Goal: Find specific page/section: Locate a particular part of the current website

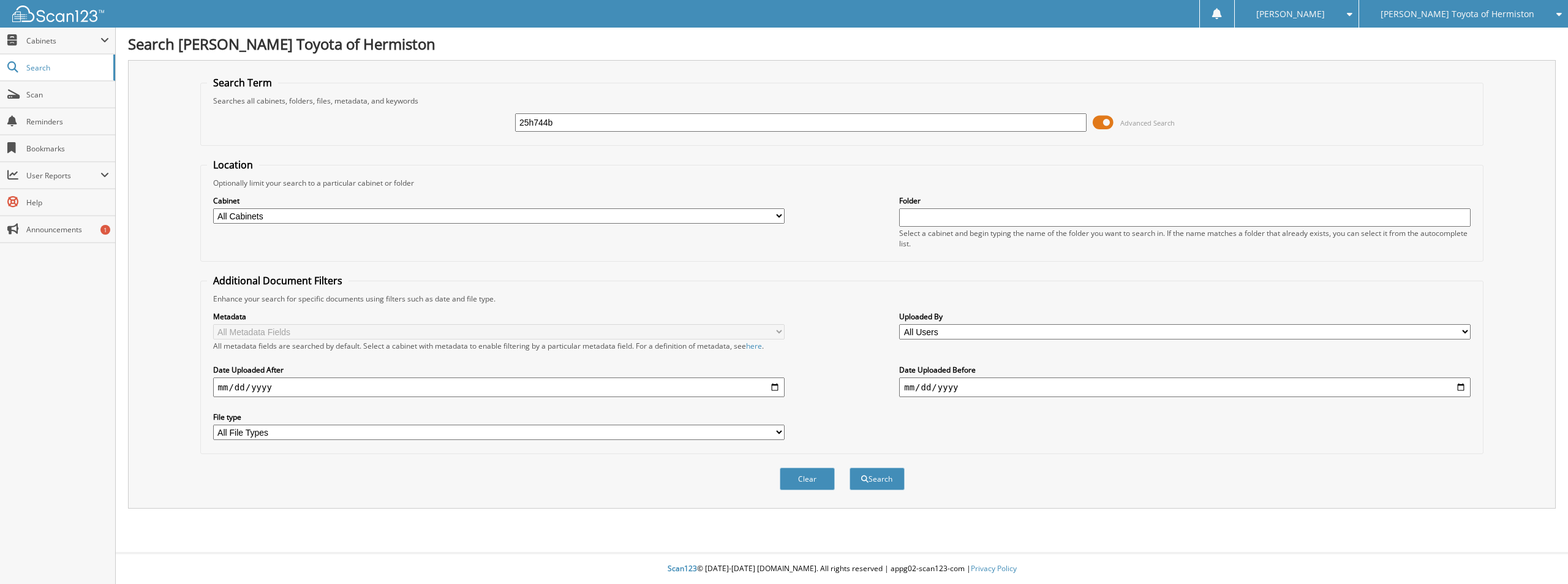
type input "25h744b"
click at [850, 467] on button "Search" at bounding box center [877, 479] width 55 height 23
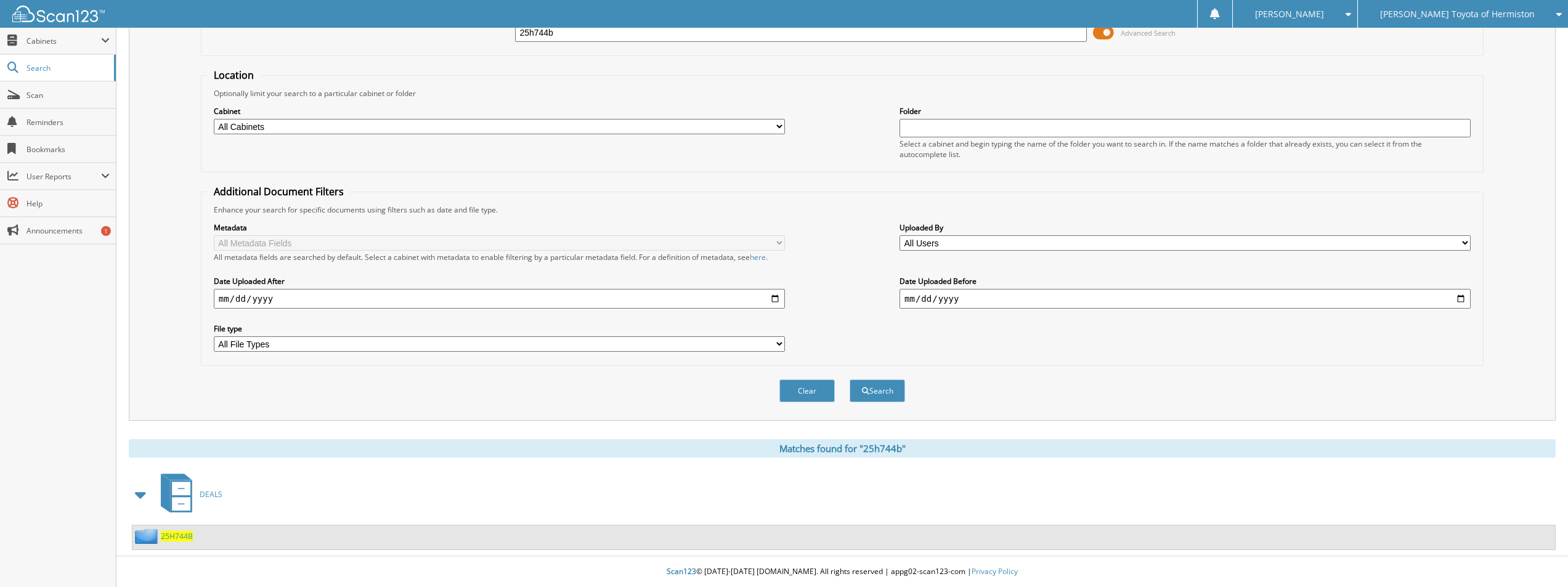
scroll to position [91, 0]
click at [180, 535] on span "25H744B" at bounding box center [177, 536] width 32 height 10
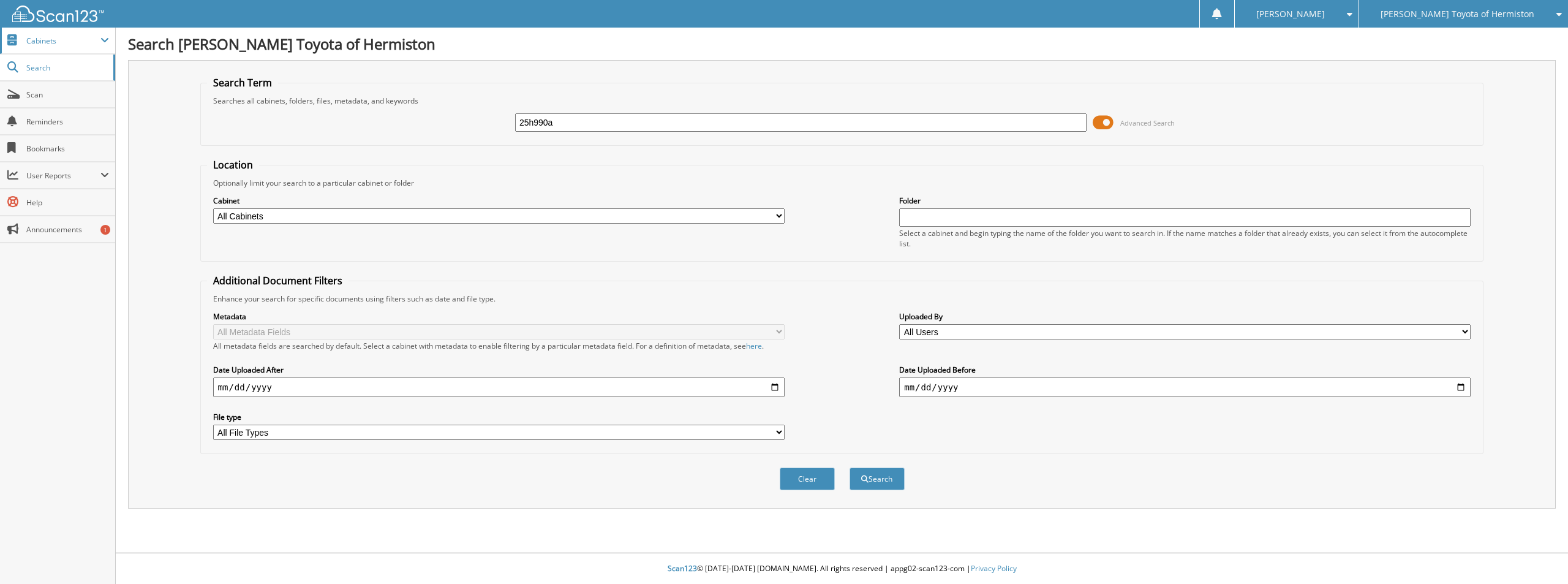
type input "25h990a"
click at [850, 467] on button "Search" at bounding box center [877, 479] width 55 height 23
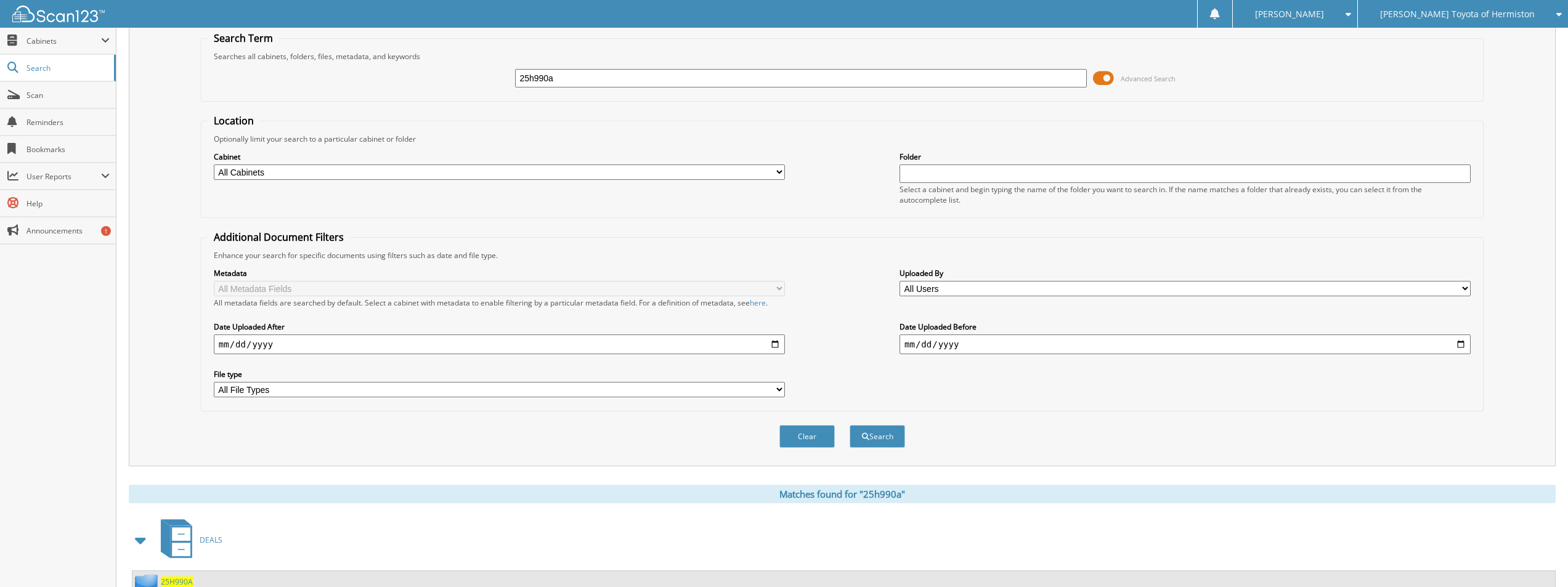
scroll to position [91, 0]
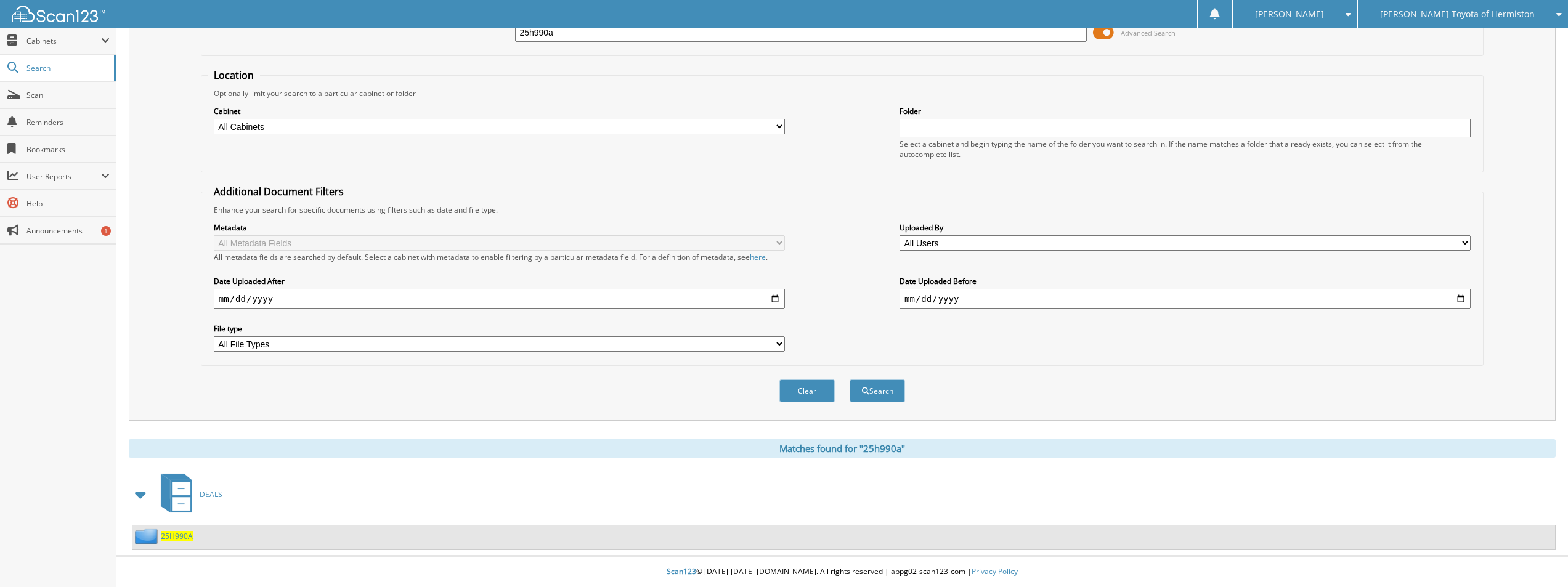
click at [170, 537] on span "25H990A" at bounding box center [177, 536] width 32 height 10
